Goal: Transaction & Acquisition: Purchase product/service

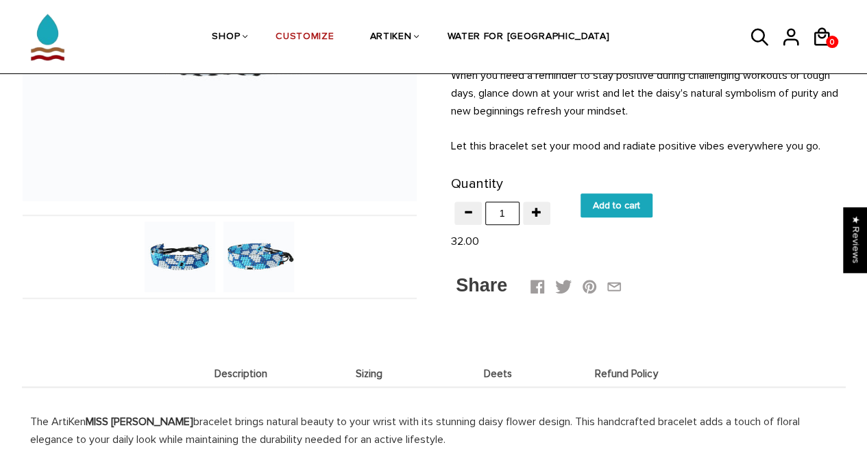
scroll to position [341, 0]
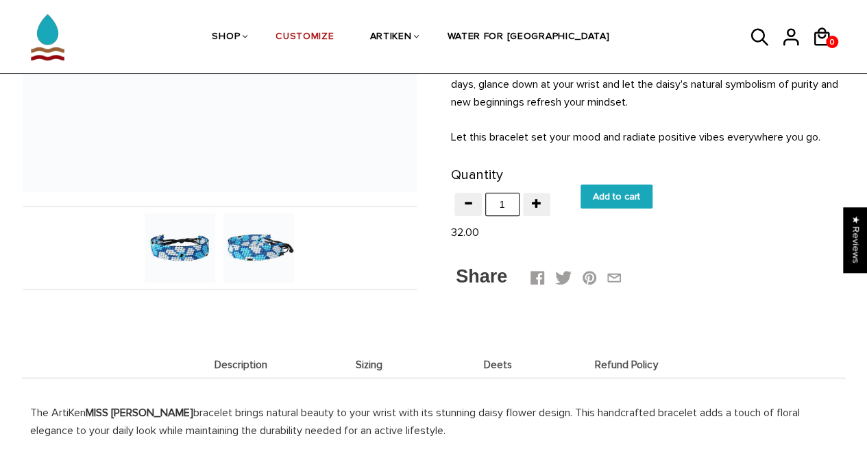
click at [622, 188] on input "Add to cart" at bounding box center [616, 196] width 72 height 24
type input "Add to cart"
click at [822, 38] on icon at bounding box center [822, 37] width 21 height 33
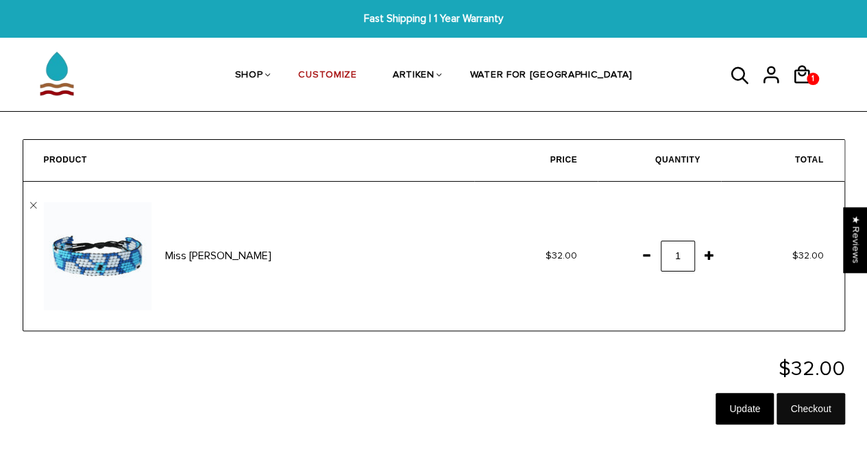
click at [807, 413] on input "Checkout" at bounding box center [810, 409] width 68 height 32
